Goal: Transaction & Acquisition: Purchase product/service

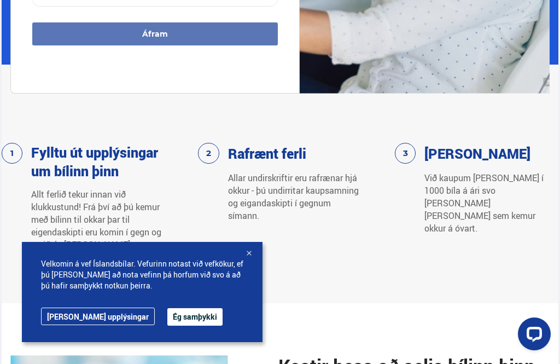
scroll to position [443, 0]
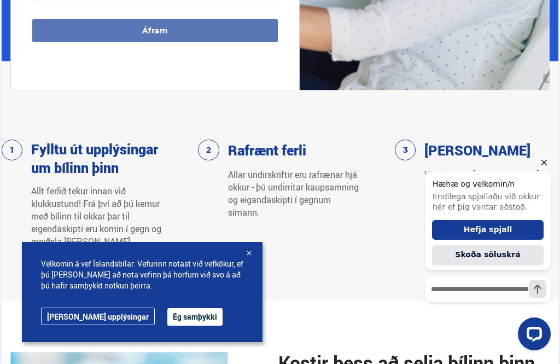
click at [248, 259] on div at bounding box center [248, 253] width 11 height 11
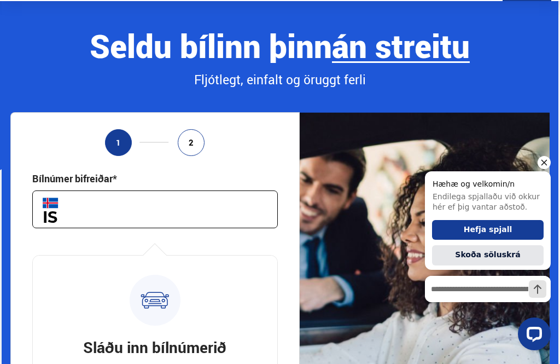
scroll to position [0, 0]
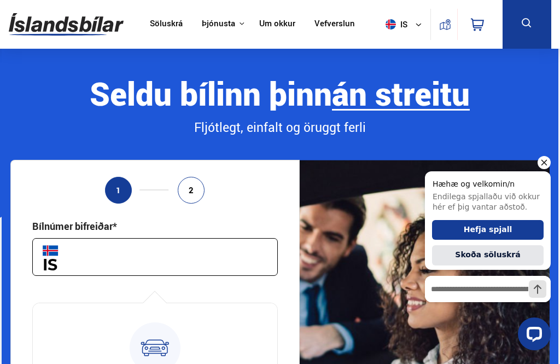
click at [94, 260] on input "text" at bounding box center [155, 257] width 246 height 38
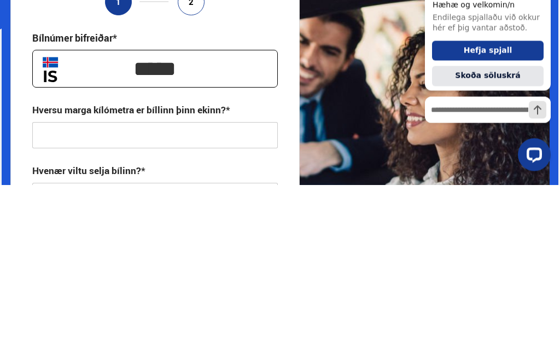
scroll to position [9, 0]
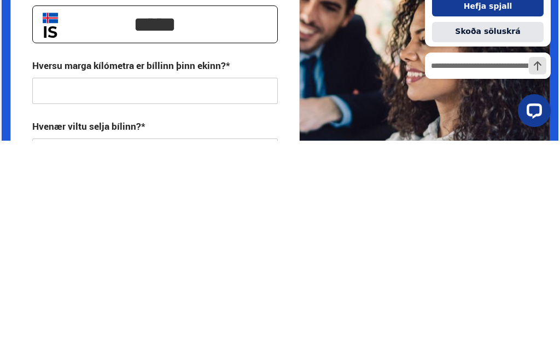
type input "*****"
click at [79, 301] on input "text" at bounding box center [155, 314] width 246 height 26
type input "**********"
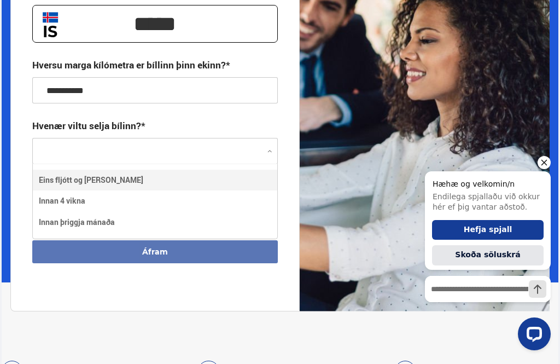
click at [125, 184] on div "Hreinsa valið Eins fljótt og kostur er Innan 4 vikna Innan þriggja mánaða" at bounding box center [155, 202] width 246 height 76
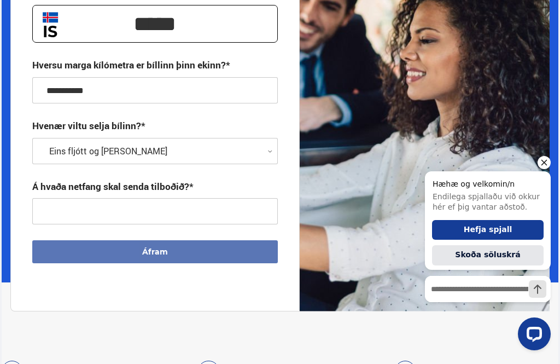
click at [148, 214] on input "text" at bounding box center [155, 211] width 246 height 26
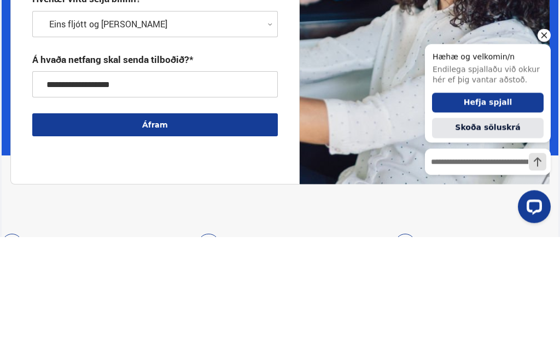
type input "**********"
click at [154, 241] on button "Áfram" at bounding box center [155, 252] width 246 height 23
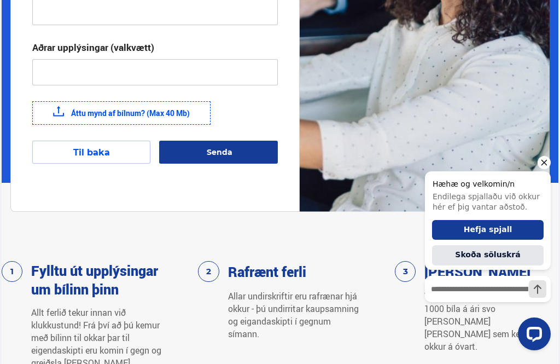
click at [115, 116] on label "Áttu mynd af bílnum? (Max 40 Mb)" at bounding box center [121, 113] width 178 height 24
click at [0, 0] on input "Áttu mynd af bílnum? (Max 40 Mb)" at bounding box center [0, 0] width 0 height 0
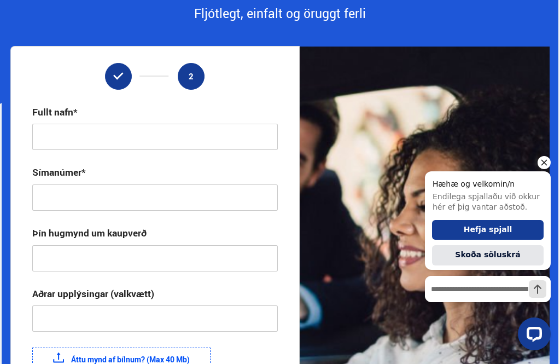
scroll to position [113, 0]
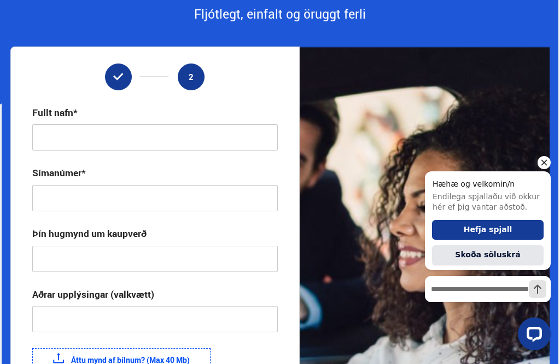
click at [89, 138] on input "text" at bounding box center [155, 137] width 246 height 26
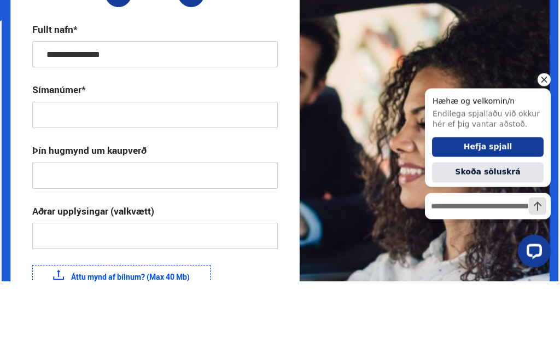
type input "**********"
click at [99, 185] on input "text" at bounding box center [155, 198] width 246 height 26
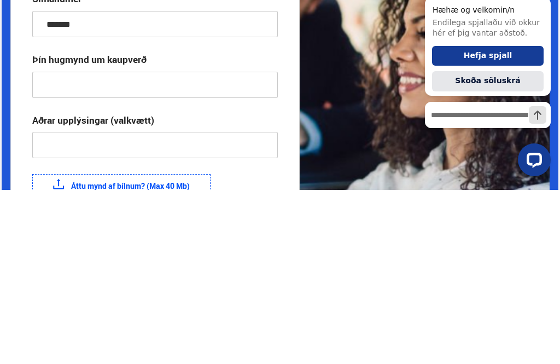
type input "*******"
click at [99, 246] on input "text" at bounding box center [155, 259] width 246 height 26
type input "**********"
click at [102, 306] on input "text" at bounding box center [155, 319] width 246 height 26
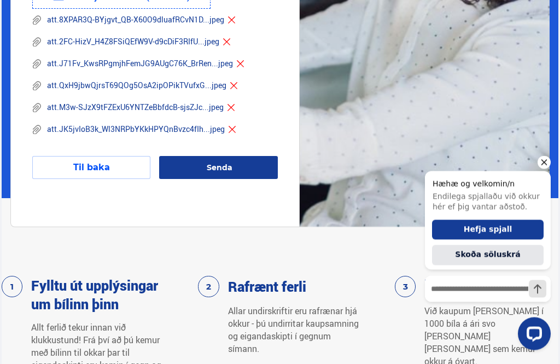
scroll to position [477, 0]
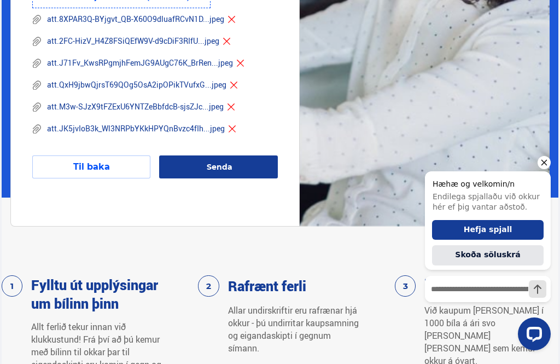
click at [222, 170] on span "Senda" at bounding box center [220, 167] width 26 height 10
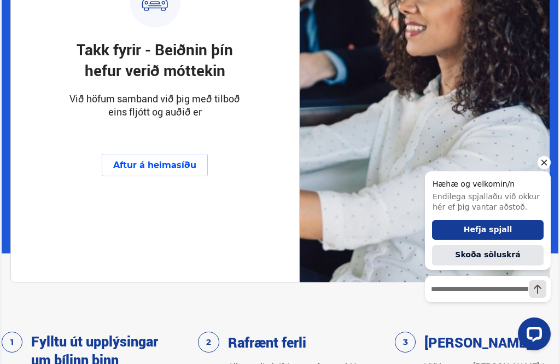
scroll to position [290, 0]
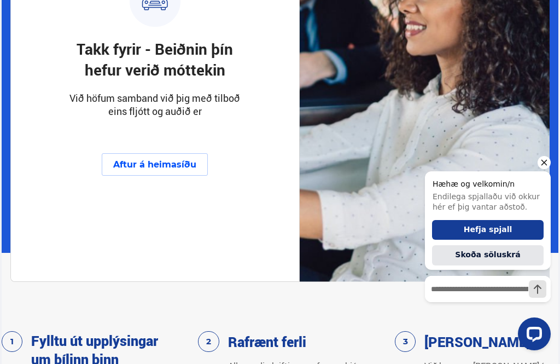
click at [162, 165] on button "Aftur á heimasíðu" at bounding box center [155, 164] width 106 height 22
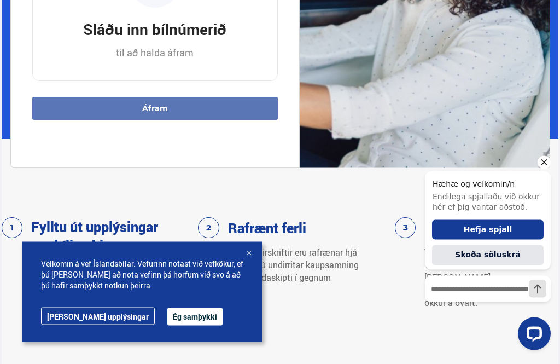
scroll to position [355, 0]
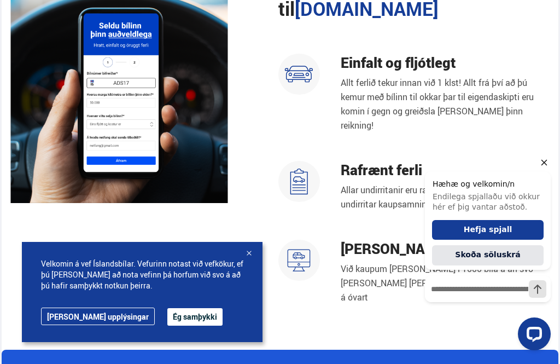
scroll to position [820, 0]
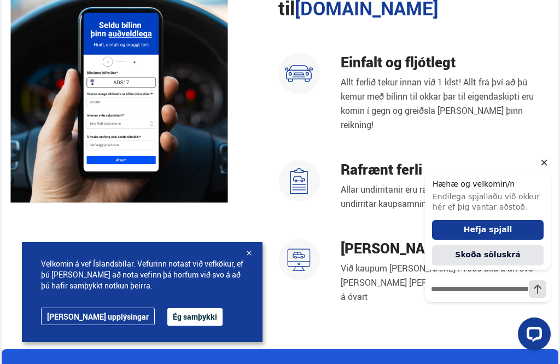
click at [473, 253] on button "Skoða söluskrá" at bounding box center [488, 256] width 112 height 20
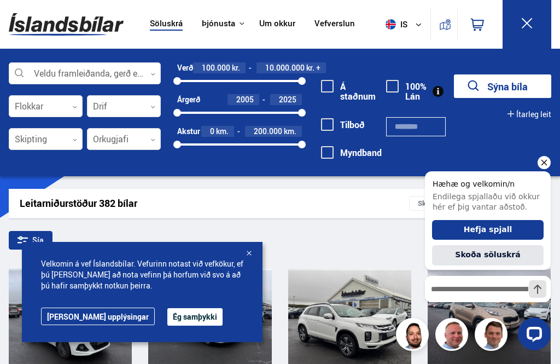
click at [247, 252] on div at bounding box center [248, 253] width 11 height 11
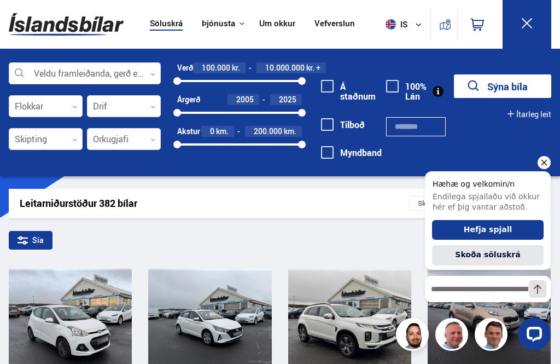
click at [250, 252] on div "Sía" at bounding box center [280, 242] width 542 height 23
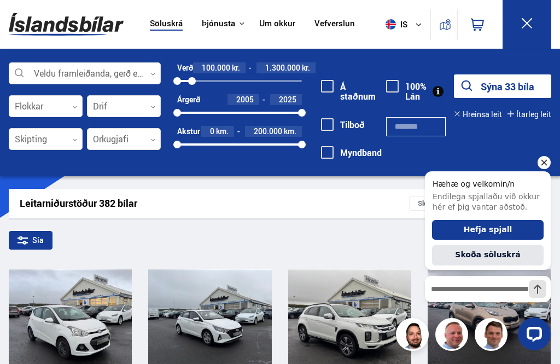
click at [492, 85] on button "Sýna 33 bíla" at bounding box center [502, 86] width 97 height 24
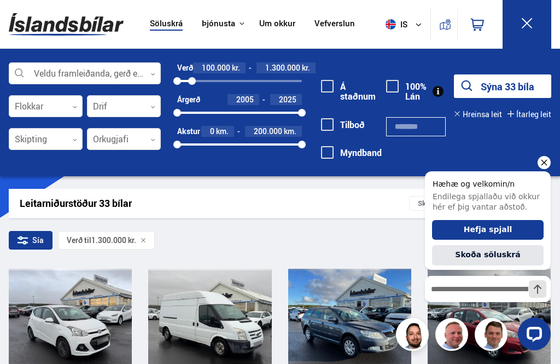
click at [544, 162] on icon "Hide greeting" at bounding box center [544, 162] width 13 height 13
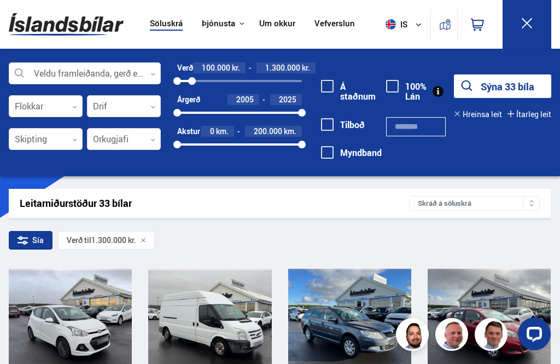
click at [502, 84] on button "Sýna 33 bíla" at bounding box center [502, 86] width 97 height 24
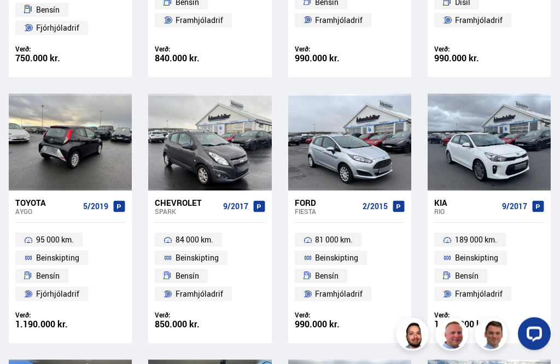
scroll to position [854, 0]
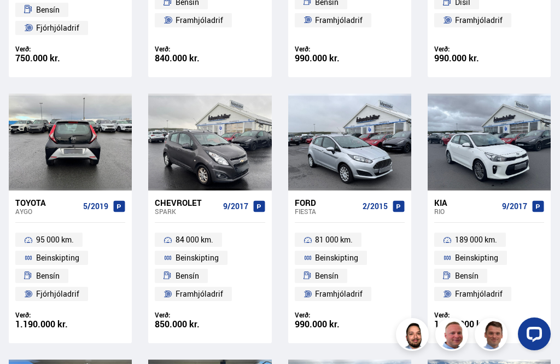
click at [97, 145] on div at bounding box center [95, 142] width 25 height 97
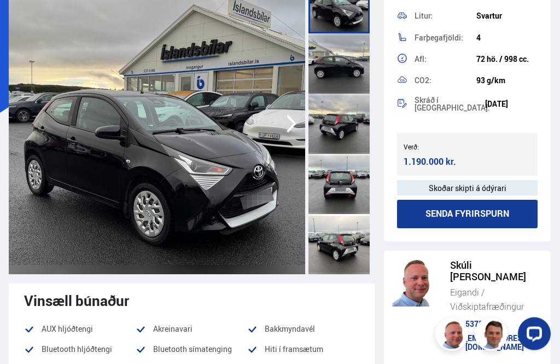
scroll to position [106, 0]
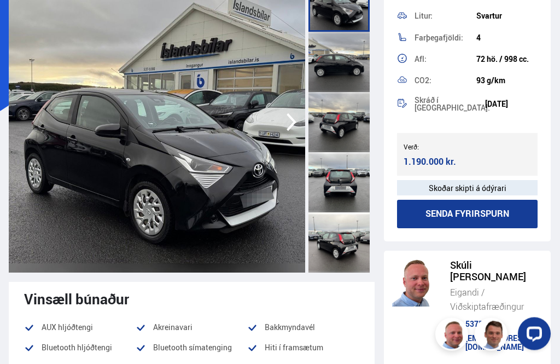
click at [471, 180] on div "Skoðar skipti á ódýrari" at bounding box center [467, 187] width 141 height 15
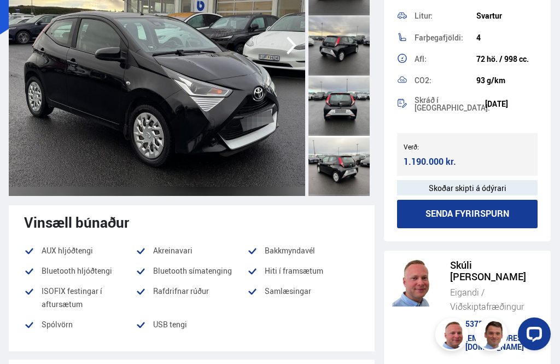
scroll to position [183, 0]
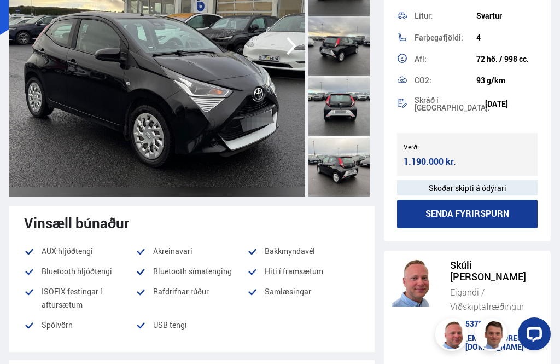
click at [462, 206] on button "Senda fyrirspurn" at bounding box center [467, 214] width 141 height 28
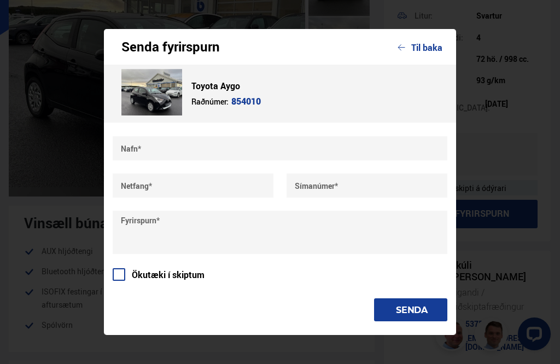
click at [177, 160] on input "text" at bounding box center [280, 148] width 335 height 24
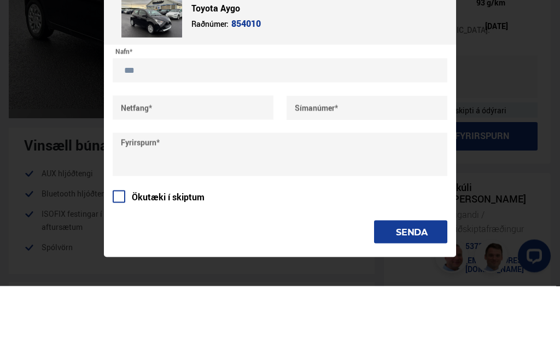
type input "***"
click at [183, 173] on input "text" at bounding box center [193, 185] width 161 height 24
type input "**********"
click at [358, 173] on input "text" at bounding box center [367, 185] width 161 height 24
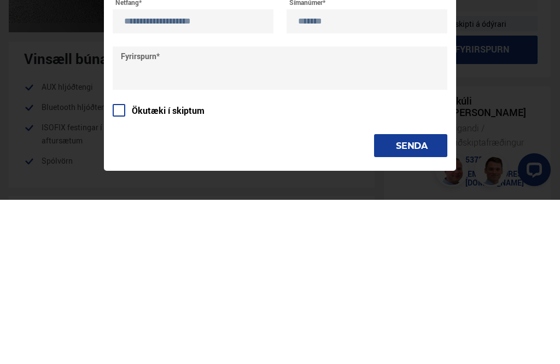
type input "*******"
click at [193, 211] on textarea at bounding box center [280, 232] width 335 height 43
type textarea "***"
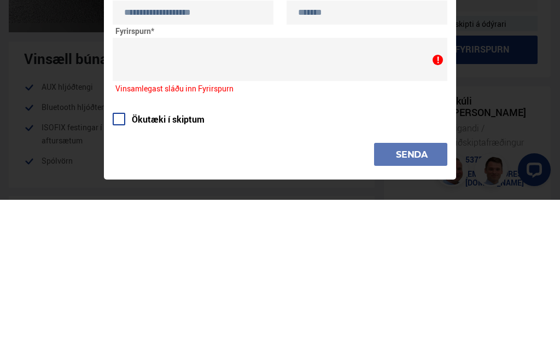
scroll to position [347, 0]
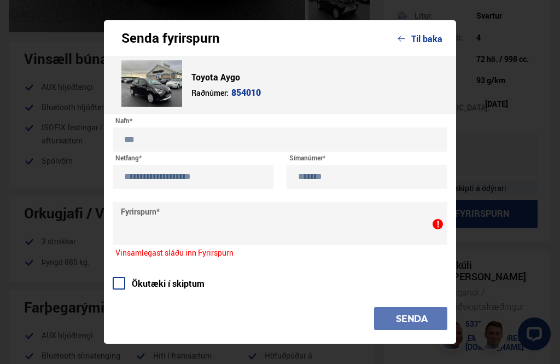
click at [352, 189] on input "*******" at bounding box center [367, 177] width 161 height 24
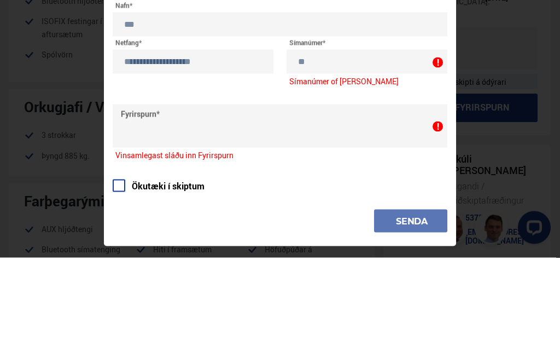
type input "*"
click at [240, 156] on input "**********" at bounding box center [193, 168] width 161 height 24
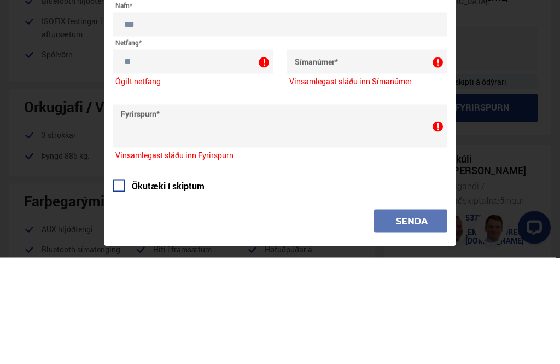
type input "*"
click at [160, 119] on input "***" at bounding box center [280, 131] width 335 height 24
type input "*"
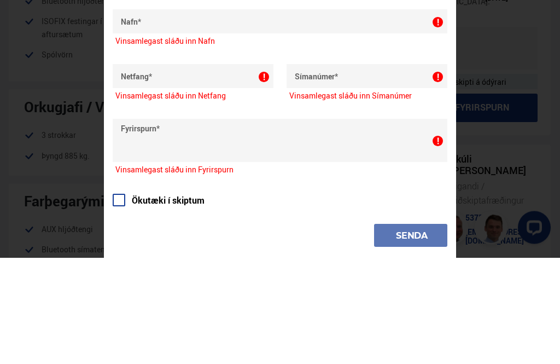
scroll to position [454, 0]
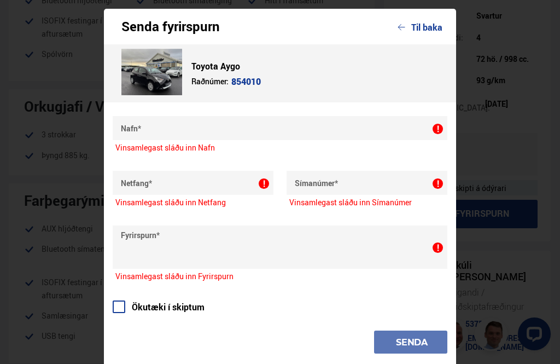
click at [425, 32] on button "Til baka" at bounding box center [420, 27] width 45 height 10
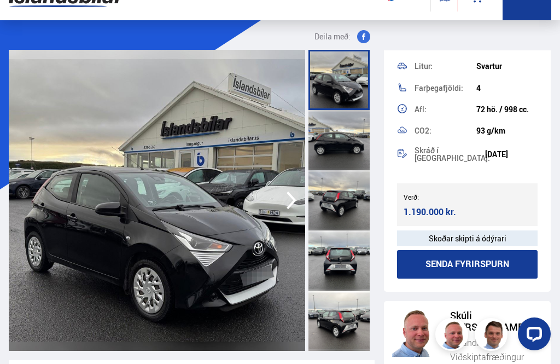
scroll to position [0, 0]
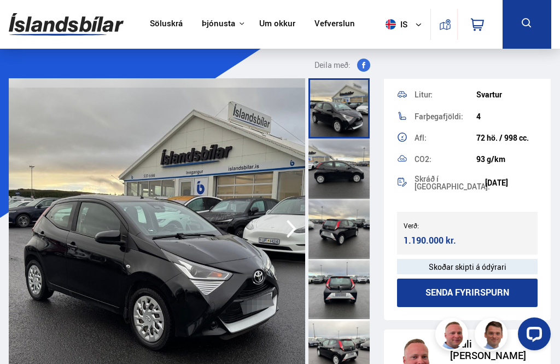
click at [293, 231] on icon "button" at bounding box center [292, 229] width 10 height 18
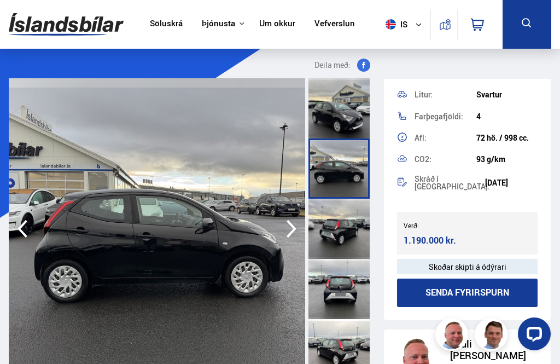
click at [289, 228] on icon "button" at bounding box center [292, 229] width 22 height 26
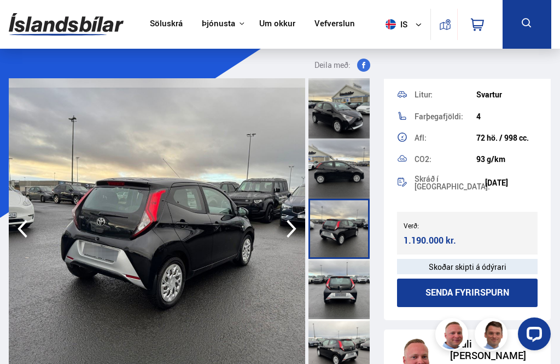
click at [290, 228] on icon "button" at bounding box center [292, 229] width 22 height 26
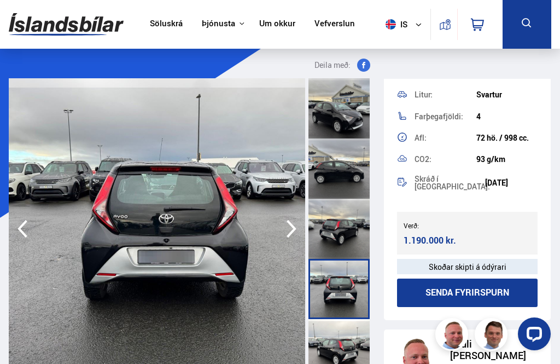
click at [296, 225] on icon "button" at bounding box center [292, 229] width 22 height 26
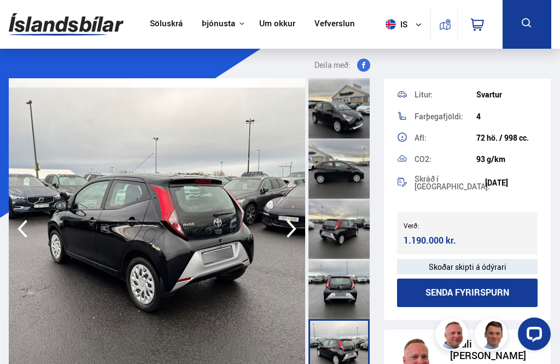
click at [292, 227] on icon "button" at bounding box center [292, 229] width 10 height 18
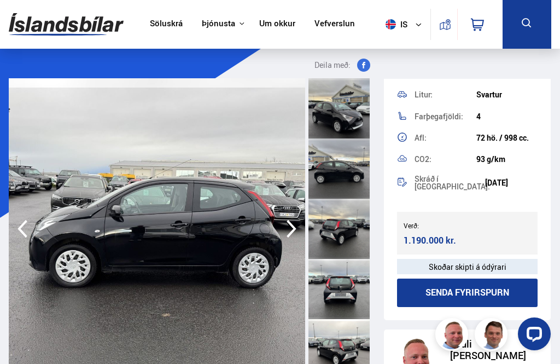
click at [293, 229] on icon "button" at bounding box center [292, 229] width 10 height 18
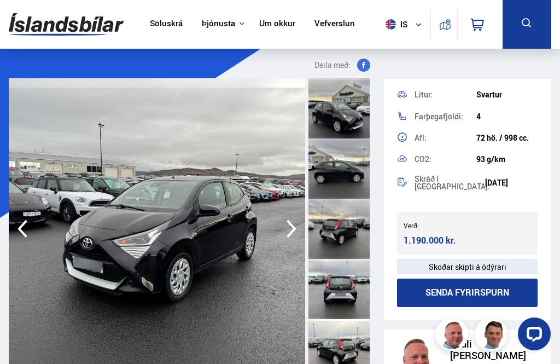
click at [289, 229] on icon "button" at bounding box center [292, 229] width 22 height 26
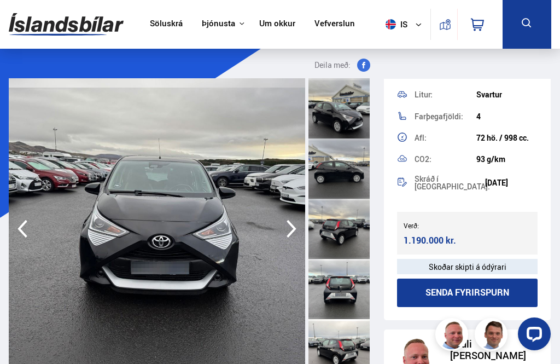
click at [293, 226] on icon "button" at bounding box center [292, 229] width 10 height 18
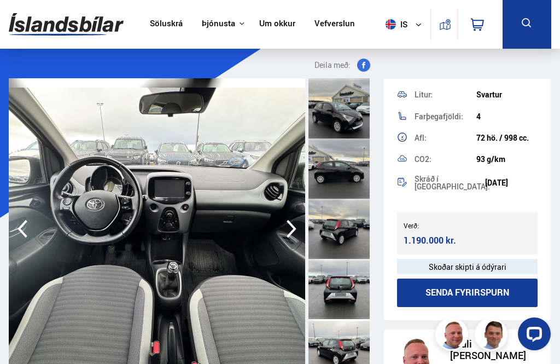
click at [289, 231] on icon "button" at bounding box center [292, 229] width 22 height 26
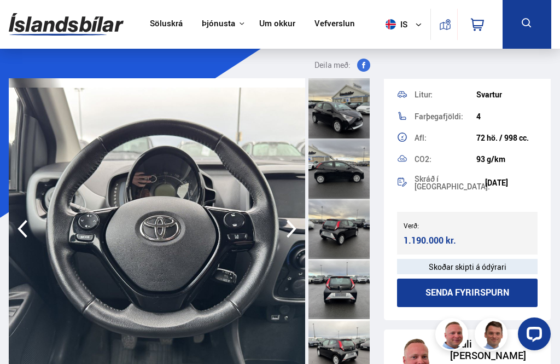
click at [291, 222] on icon "button" at bounding box center [292, 229] width 22 height 26
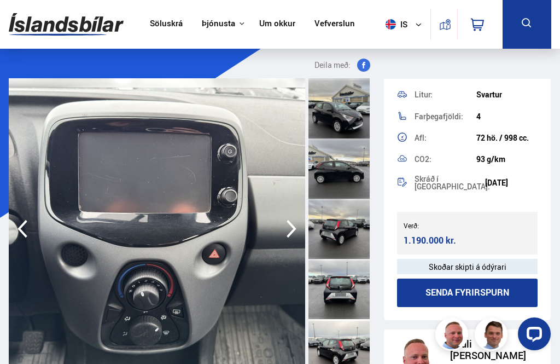
click at [289, 228] on icon "button" at bounding box center [292, 229] width 22 height 26
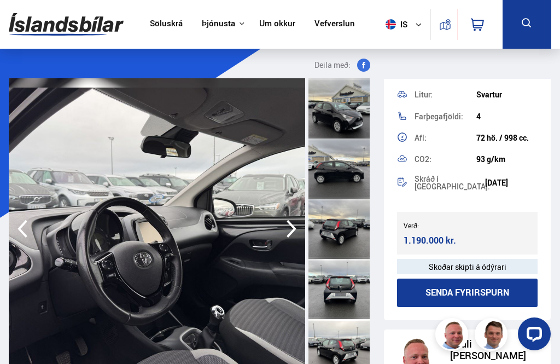
click at [289, 227] on icon "button" at bounding box center [292, 229] width 22 height 26
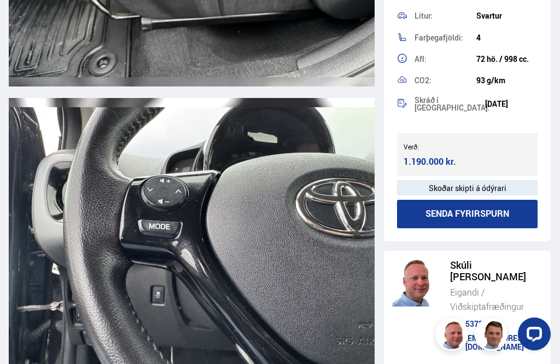
scroll to position [7913, 0]
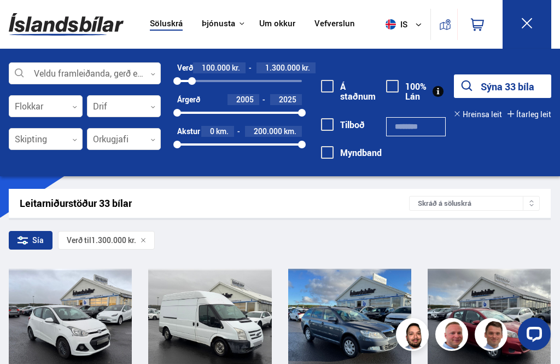
click at [500, 85] on button "Sýna 33 bíla" at bounding box center [502, 86] width 97 height 24
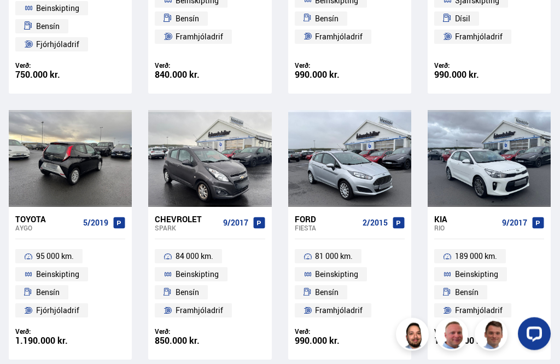
scroll to position [837, 0]
click at [86, 149] on div at bounding box center [95, 158] width 25 height 97
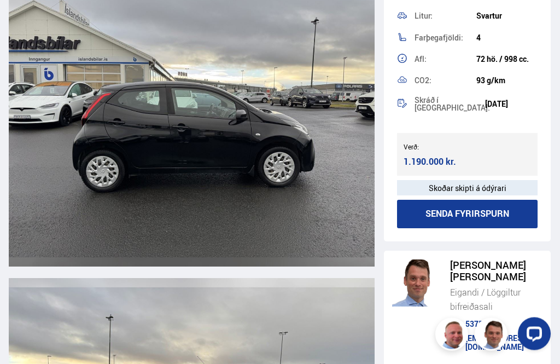
scroll to position [1349, 0]
click at [446, 203] on button "Senda fyrirspurn" at bounding box center [467, 214] width 141 height 28
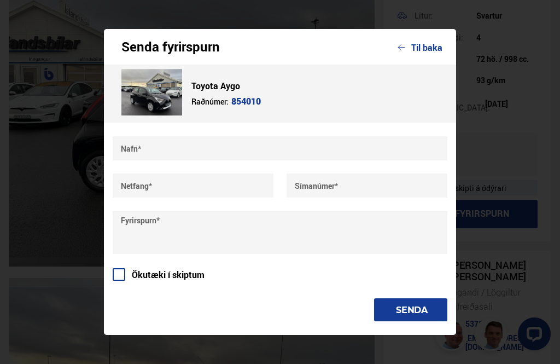
click at [170, 160] on input "text" at bounding box center [280, 148] width 335 height 24
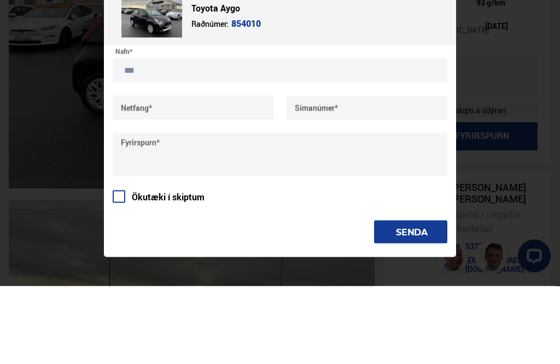
type input "***"
click at [190, 173] on input "text" at bounding box center [193, 185] width 161 height 24
type input "**********"
click at [367, 173] on input "text" at bounding box center [367, 185] width 161 height 24
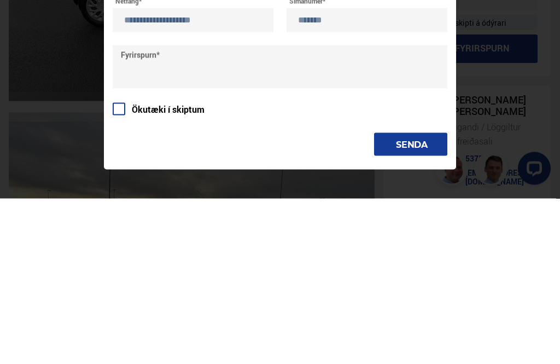
type input "*******"
click at [189, 211] on textarea at bounding box center [280, 232] width 335 height 43
click at [120, 136] on div "**********" at bounding box center [280, 228] width 335 height 185
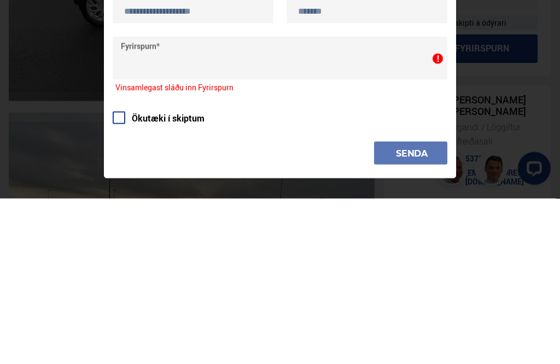
scroll to position [1515, 0]
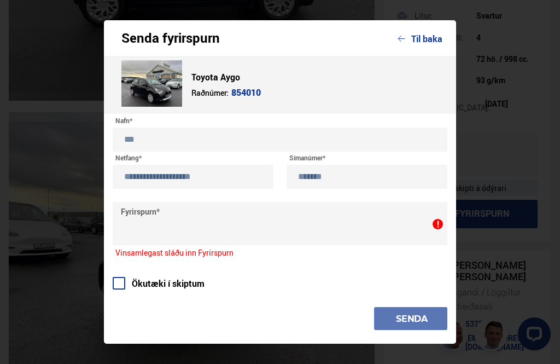
click at [121, 289] on span at bounding box center [119, 283] width 13 height 13
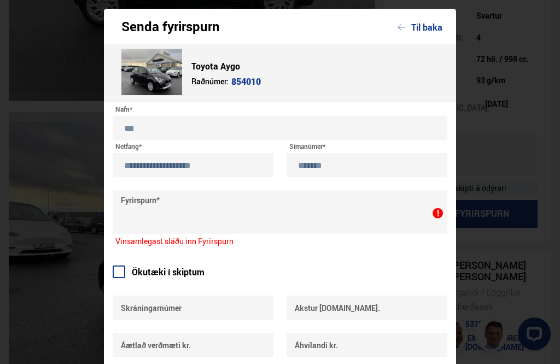
click at [204, 208] on textarea at bounding box center [280, 211] width 335 height 43
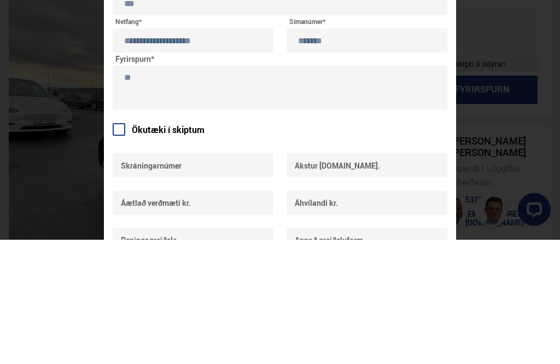
type textarea "*"
type textarea "***"
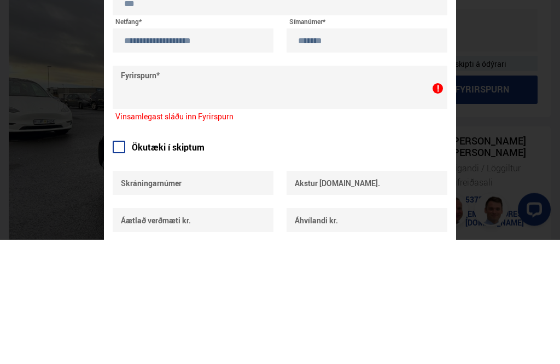
scroll to position [1639, 0]
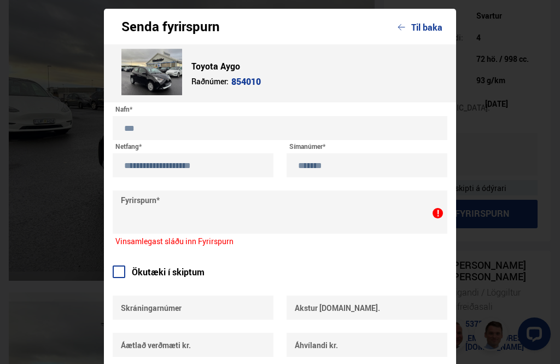
click at [425, 29] on button "Til baka" at bounding box center [420, 27] width 45 height 10
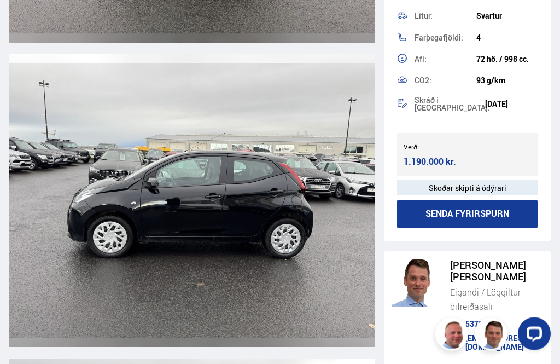
scroll to position [2486, 0]
click at [228, 214] on img at bounding box center [192, 200] width 366 height 293
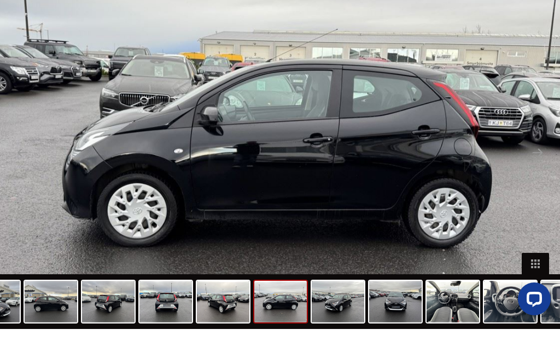
scroll to position [2521, 0]
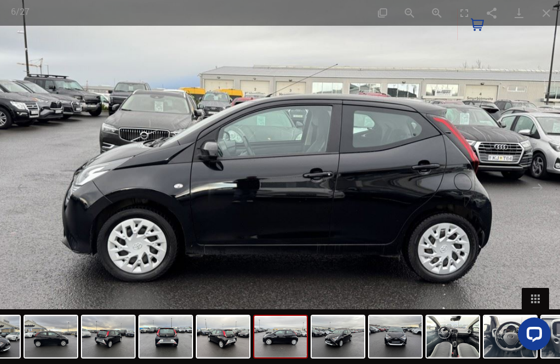
click at [546, 13] on button "Close gallery" at bounding box center [546, 13] width 27 height 26
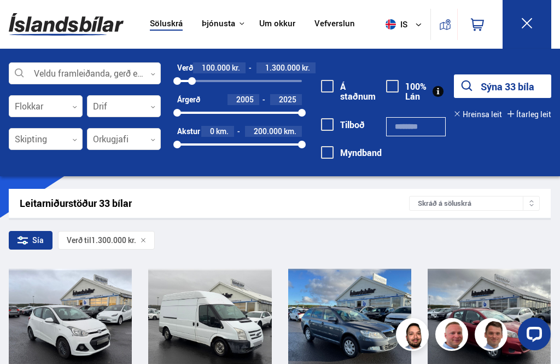
click at [498, 85] on button "Sýna 33 bíla" at bounding box center [502, 86] width 97 height 24
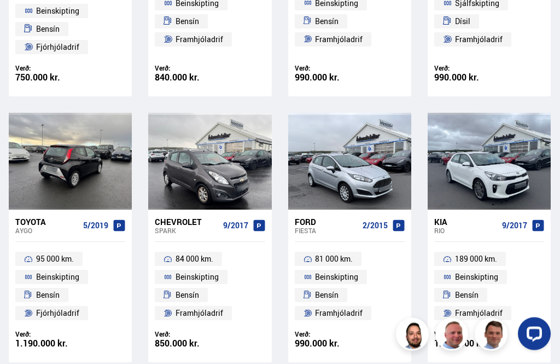
scroll to position [834, 0]
click at [68, 155] on div at bounding box center [70, 161] width 25 height 97
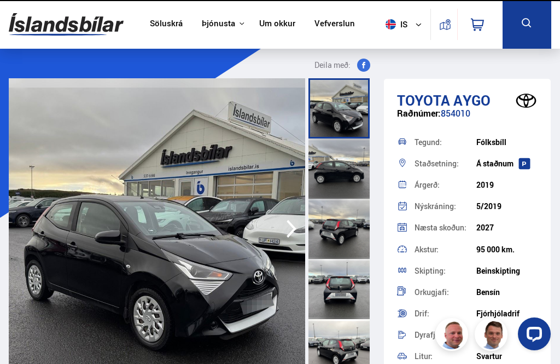
click at [64, 159] on img at bounding box center [157, 228] width 297 height 301
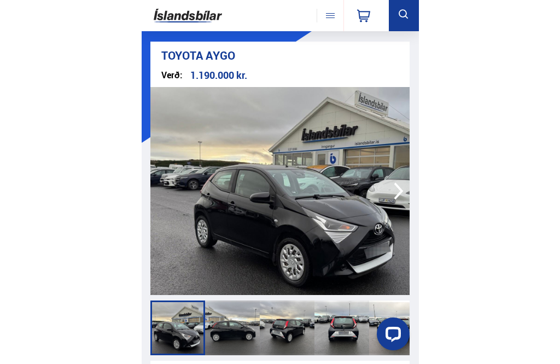
scroll to position [65, 0]
